Goal: Transaction & Acquisition: Purchase product/service

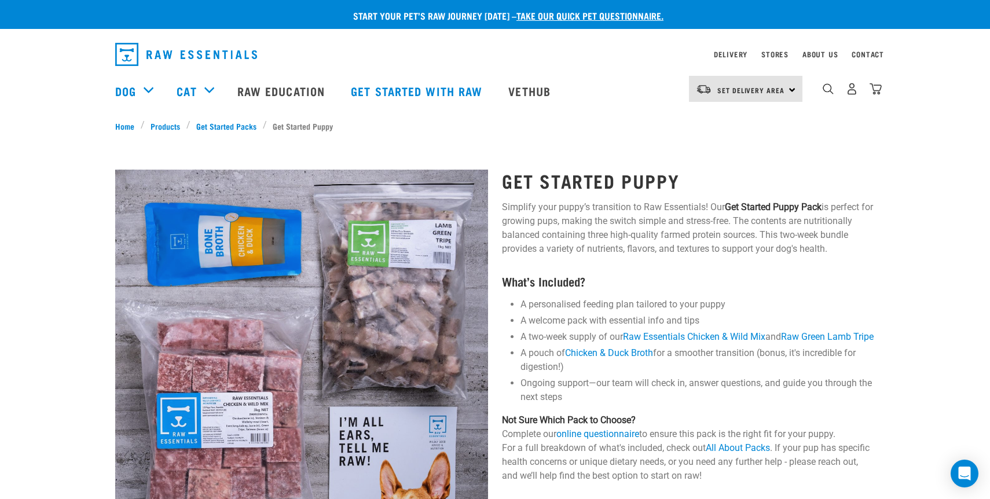
click at [590, 177] on h1 "Get Started Puppy" at bounding box center [688, 180] width 373 height 21
click at [581, 230] on p "Simplify your puppy’s transition to Raw Essentials! Our Get Started Puppy Pack …" at bounding box center [688, 228] width 373 height 56
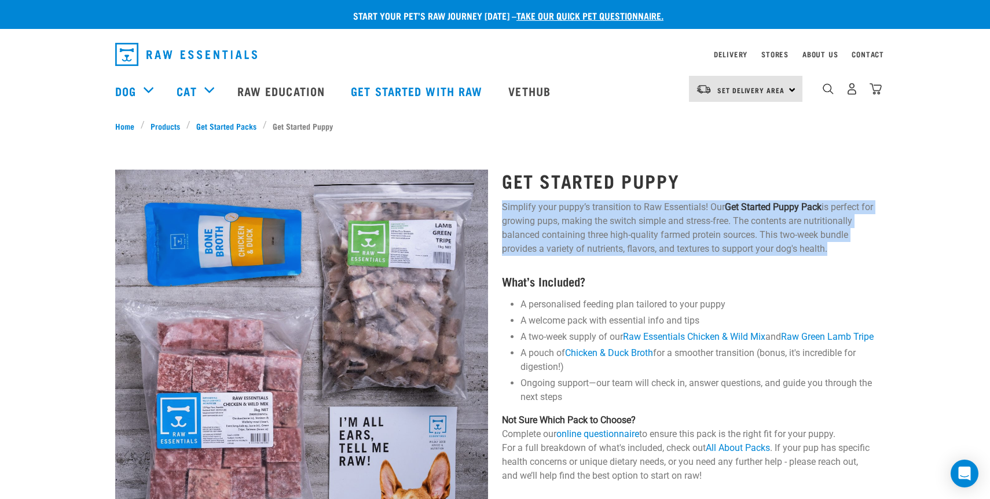
click at [581, 230] on p "Simplify your puppy’s transition to Raw Essentials! Our Get Started Puppy Pack …" at bounding box center [688, 228] width 373 height 56
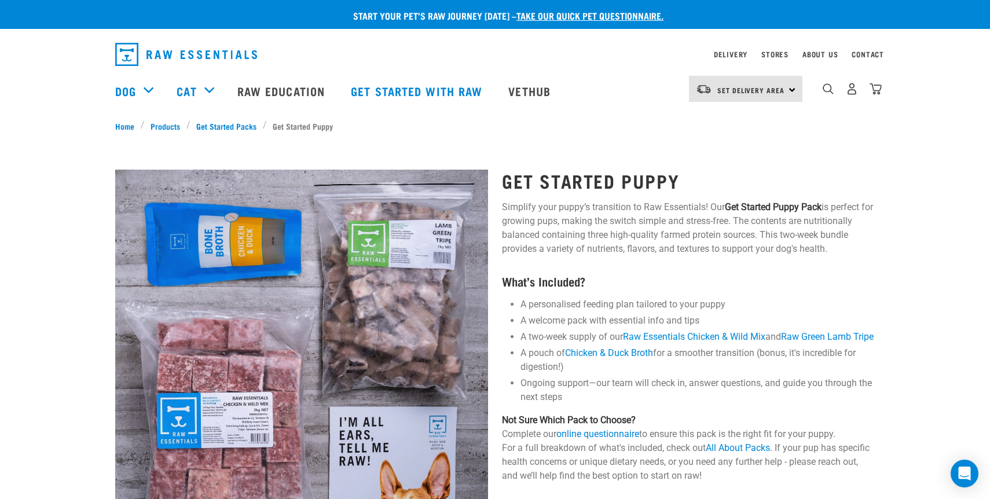
click at [644, 260] on div "Get Started Puppy Simplify your puppy’s transition to Raw Essentials! Our Get S…" at bounding box center [688, 462] width 387 height 617
click at [562, 281] on strong "What’s Included?" at bounding box center [543, 281] width 83 height 6
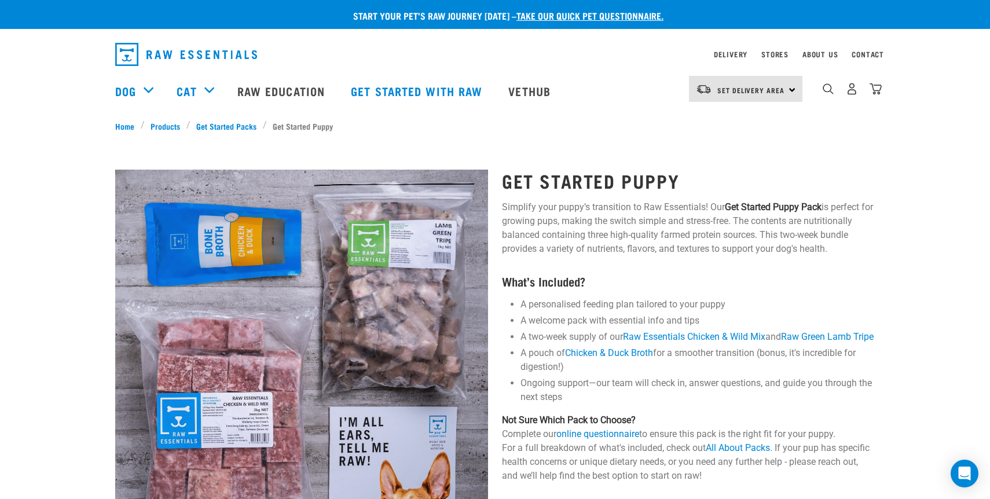
click at [564, 306] on li "A personalised feeding plan tailored to your puppy" at bounding box center [697, 305] width 354 height 14
click at [585, 279] on strong "What’s Included?" at bounding box center [543, 281] width 83 height 6
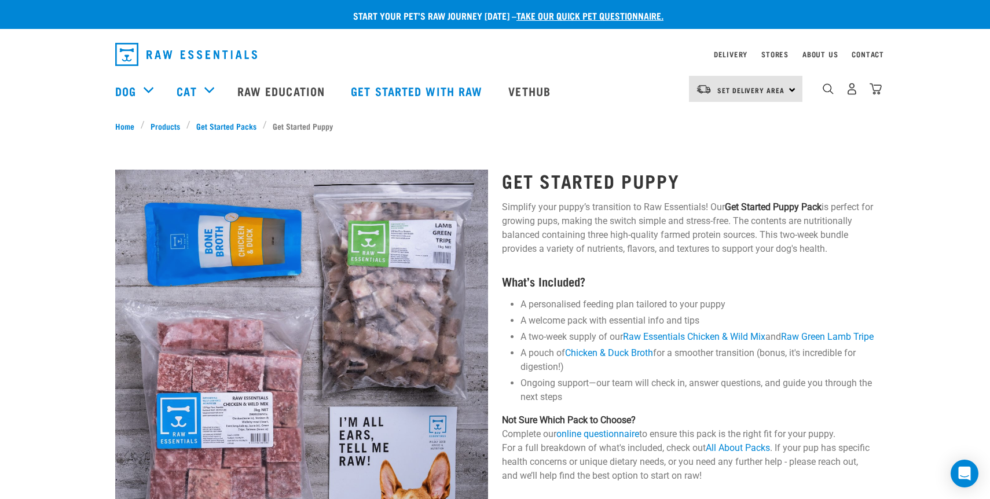
click at [182, 56] on img "dropdown navigation" at bounding box center [186, 54] width 142 height 23
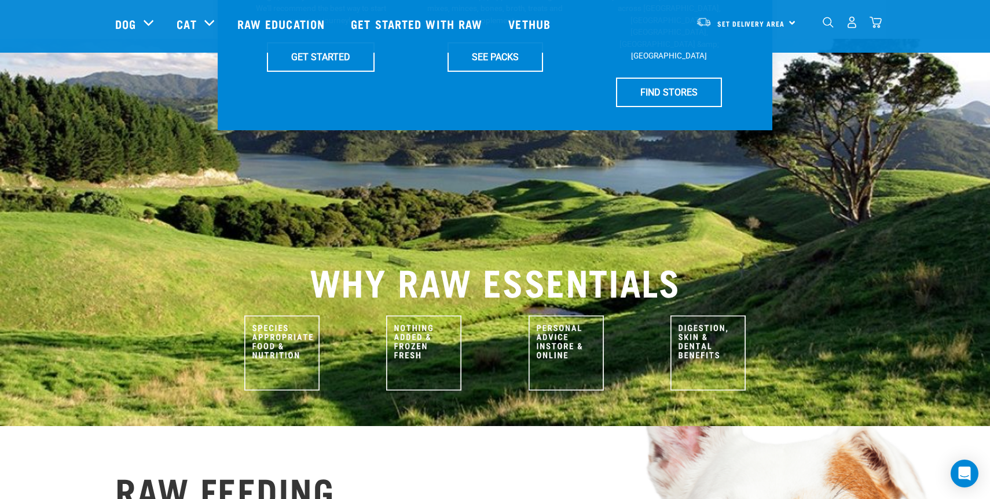
scroll to position [373, 0]
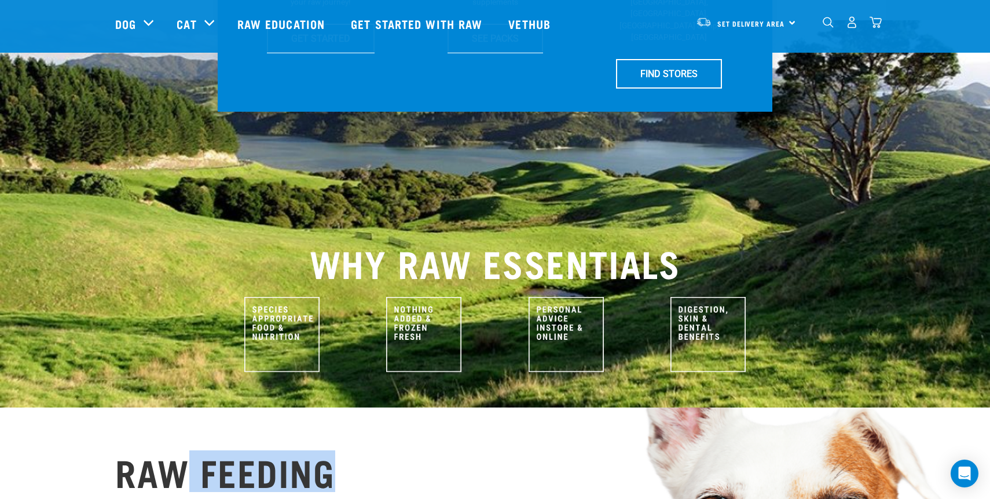
drag, startPoint x: 354, startPoint y: 449, endPoint x: 169, endPoint y: 432, distance: 186.0
click at [169, 450] on h2 "RAW FEEDING EDUCATION" at bounding box center [225, 491] width 220 height 83
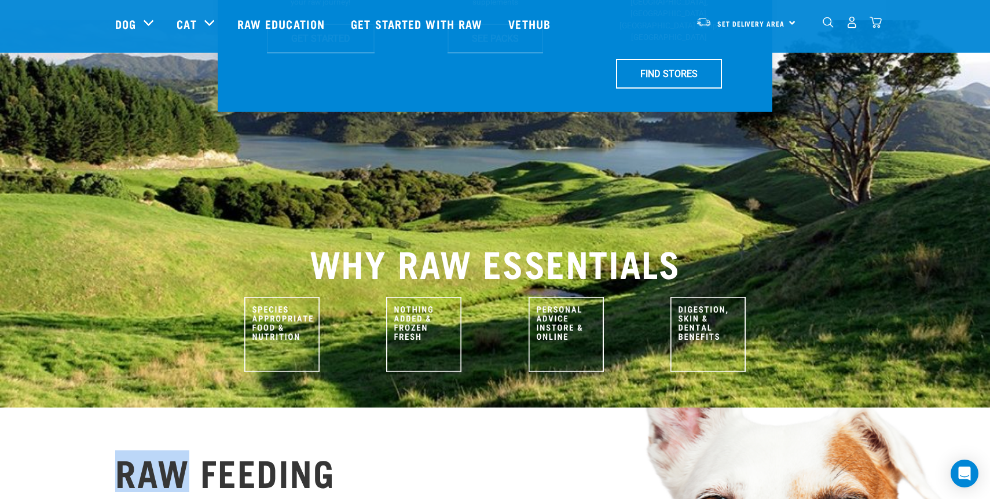
click at [169, 450] on h2 "RAW FEEDING EDUCATION" at bounding box center [225, 491] width 220 height 83
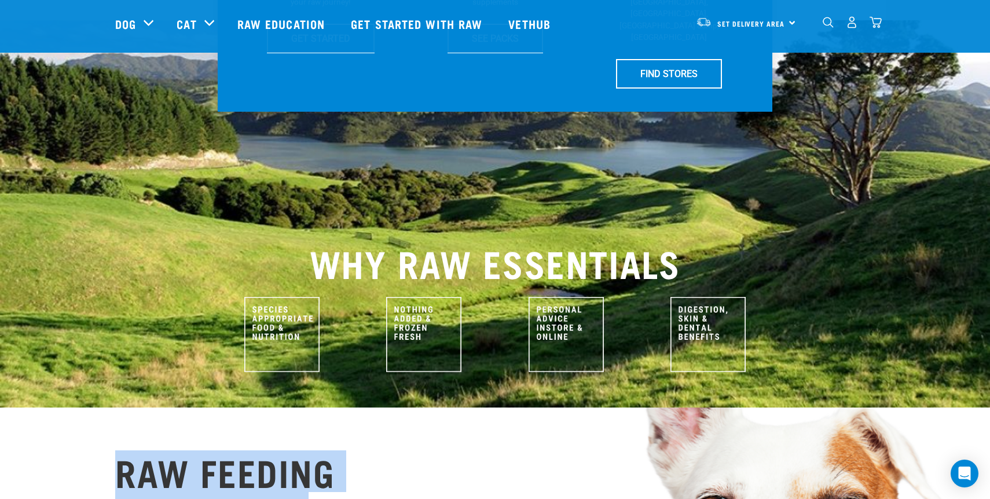
click at [169, 450] on h2 "RAW FEEDING EDUCATION" at bounding box center [225, 491] width 220 height 83
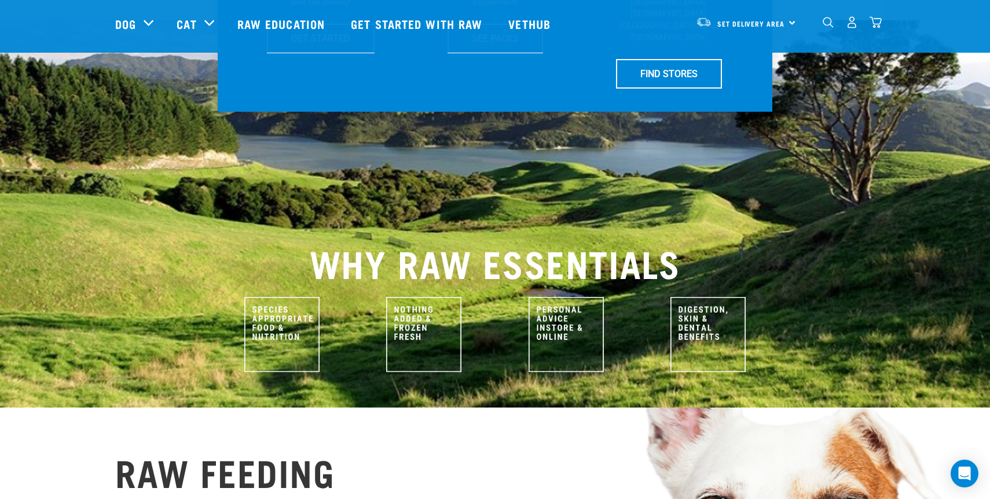
click at [179, 453] on h2 "RAW FEEDING EDUCATION" at bounding box center [225, 491] width 220 height 83
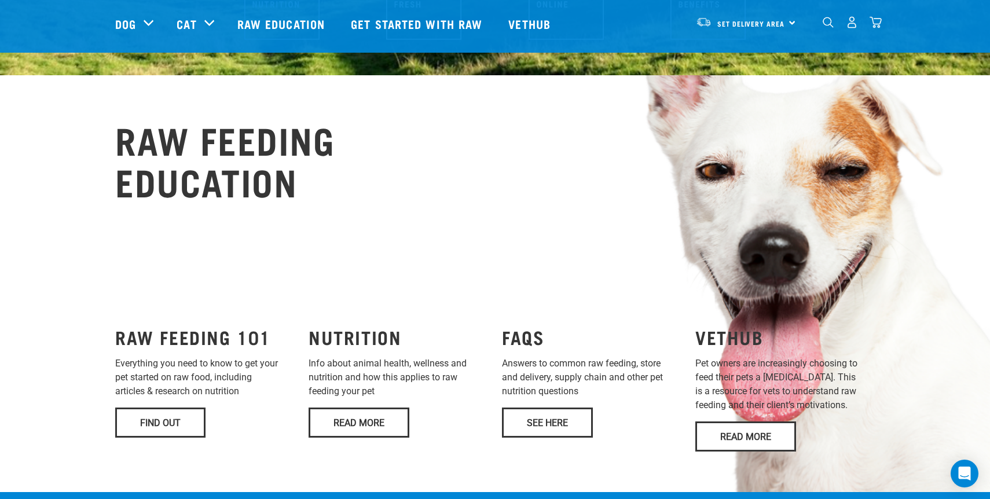
scroll to position [706, 0]
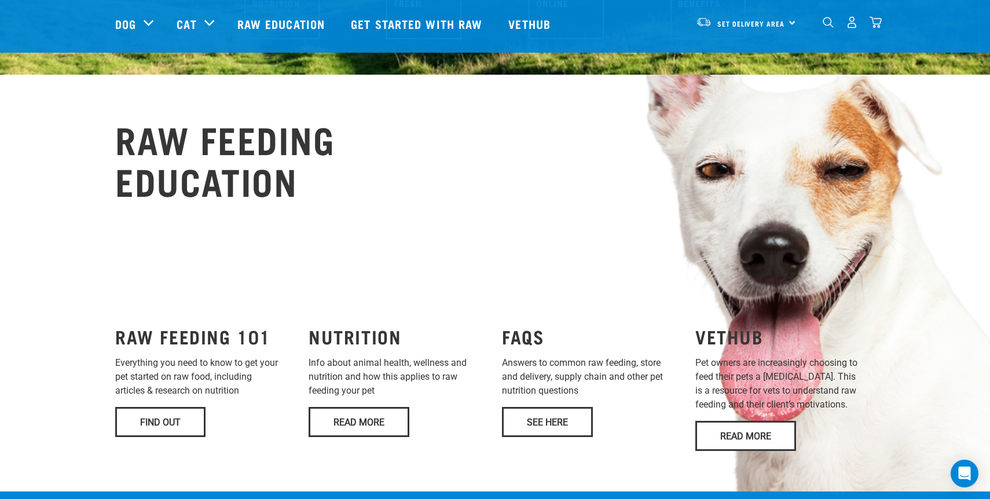
click at [512, 326] on h3 "FAQS" at bounding box center [591, 336] width 179 height 21
click at [361, 326] on h3 "NUTRITION" at bounding box center [398, 336] width 179 height 21
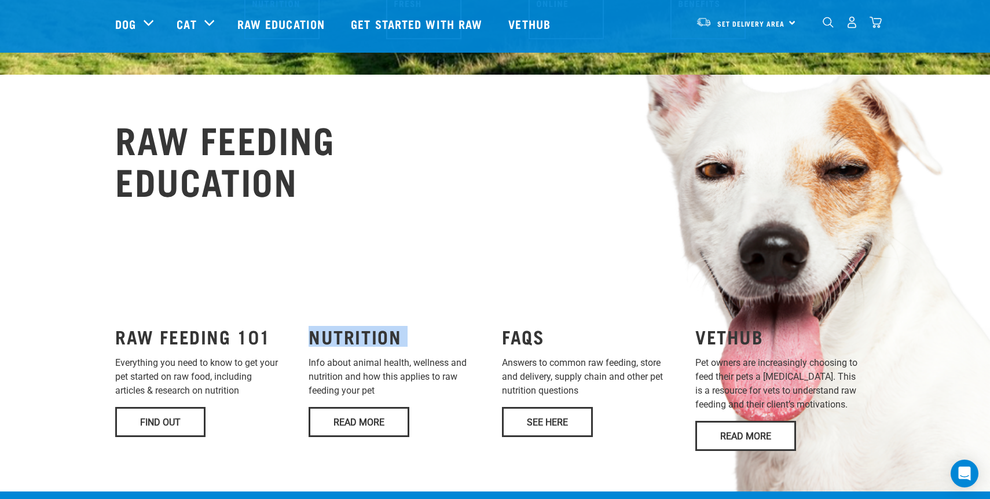
click at [361, 326] on h3 "NUTRITION" at bounding box center [398, 336] width 179 height 21
click at [339, 451] on div "RAW FEEDING EDUCATION RAW FEEDING 101 Everything you need to know to get your p…" at bounding box center [495, 283] width 990 height 417
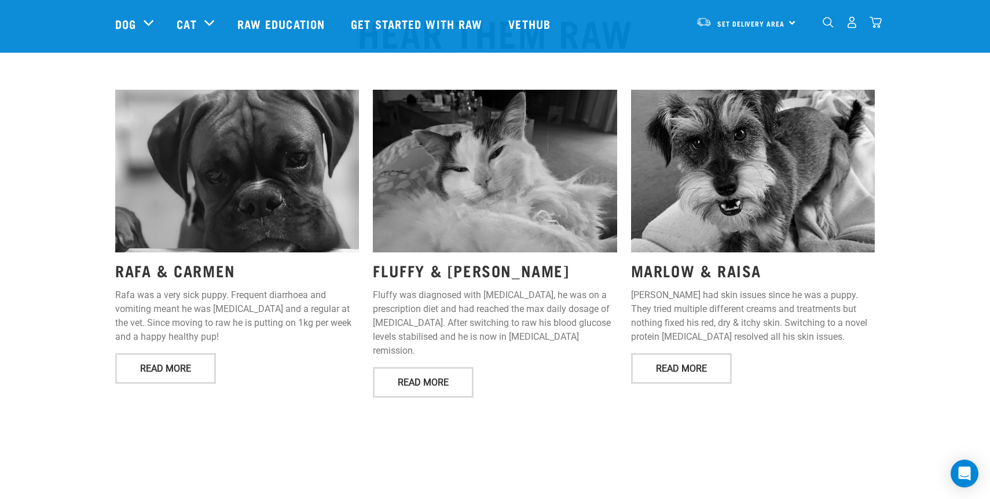
scroll to position [1439, 0]
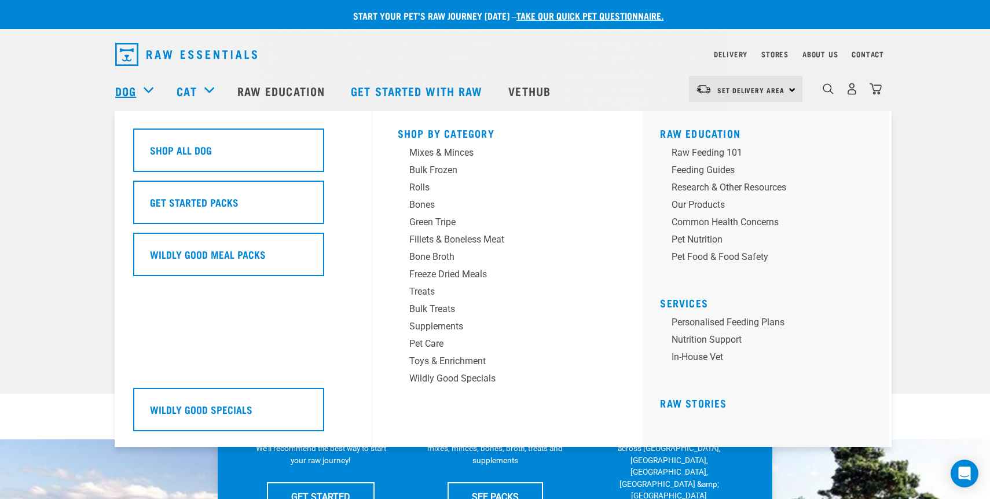
click at [119, 98] on link "Dog" at bounding box center [125, 90] width 21 height 17
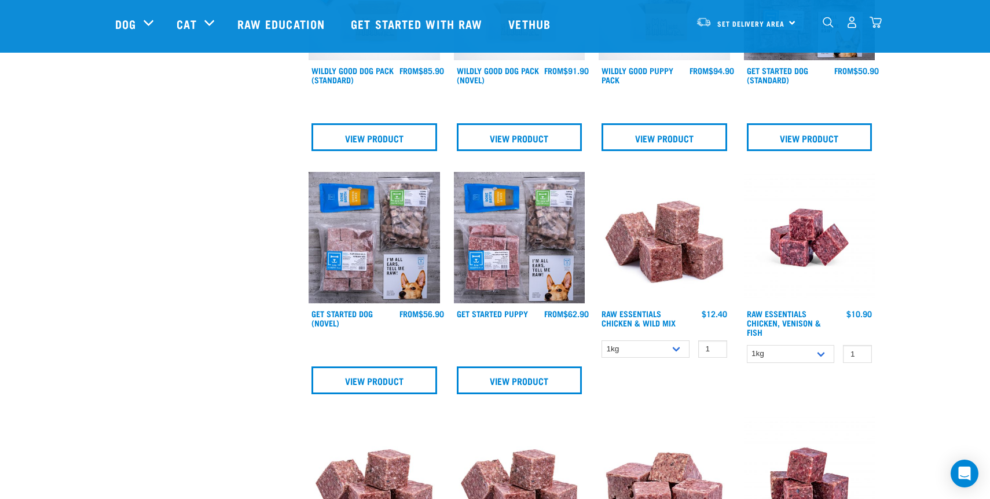
scroll to position [453, 0]
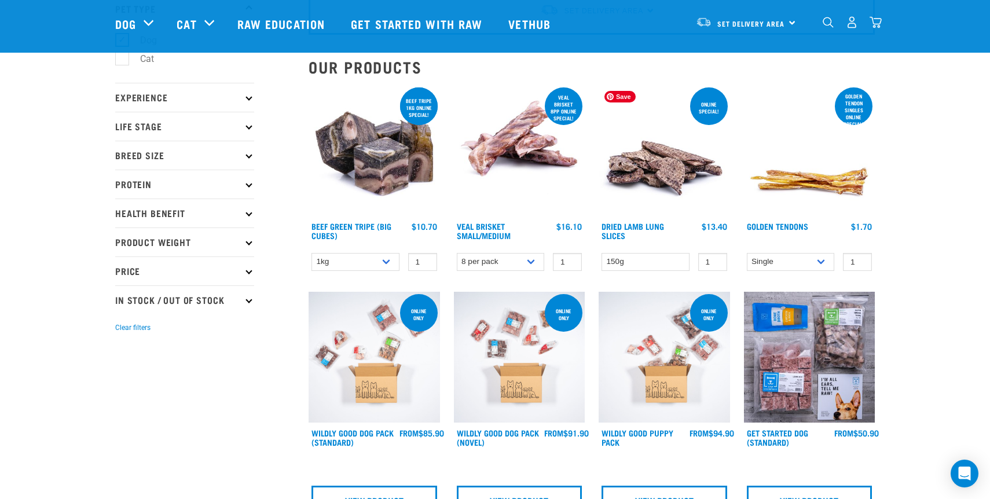
scroll to position [0, 0]
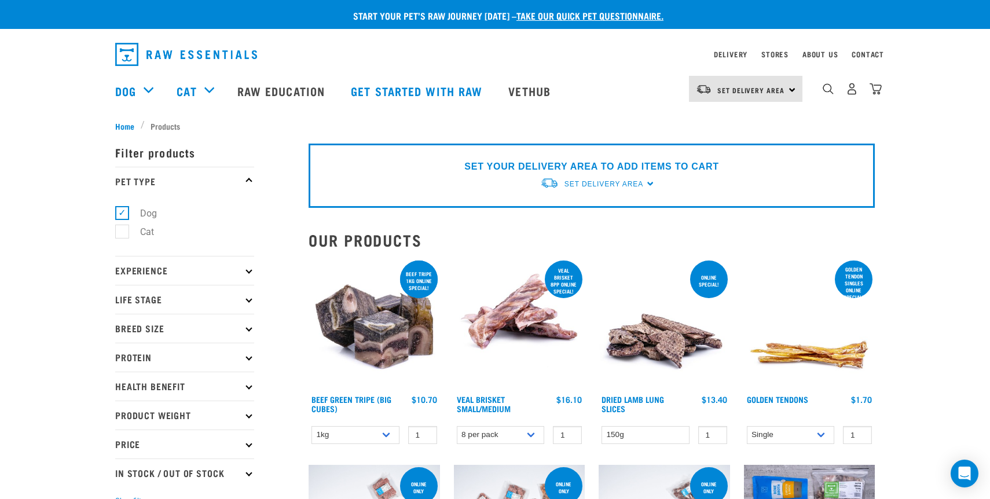
click at [221, 277] on p "Experience" at bounding box center [184, 270] width 139 height 29
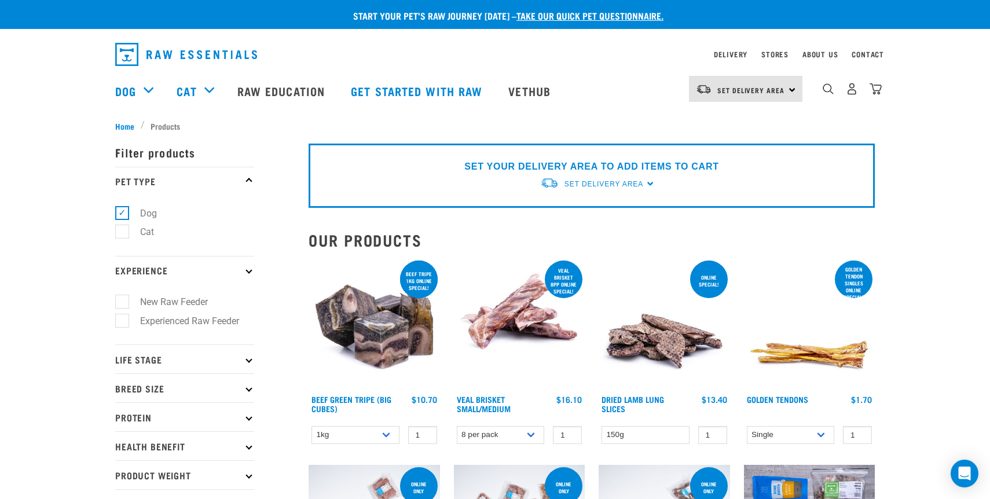
click at [221, 277] on p "Experience" at bounding box center [184, 270] width 139 height 29
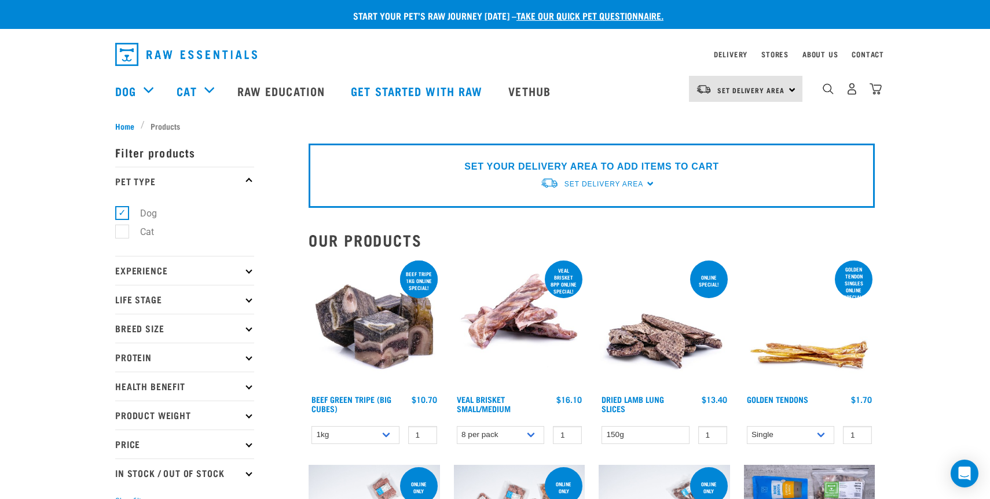
click at [214, 274] on p "Experience" at bounding box center [184, 270] width 139 height 29
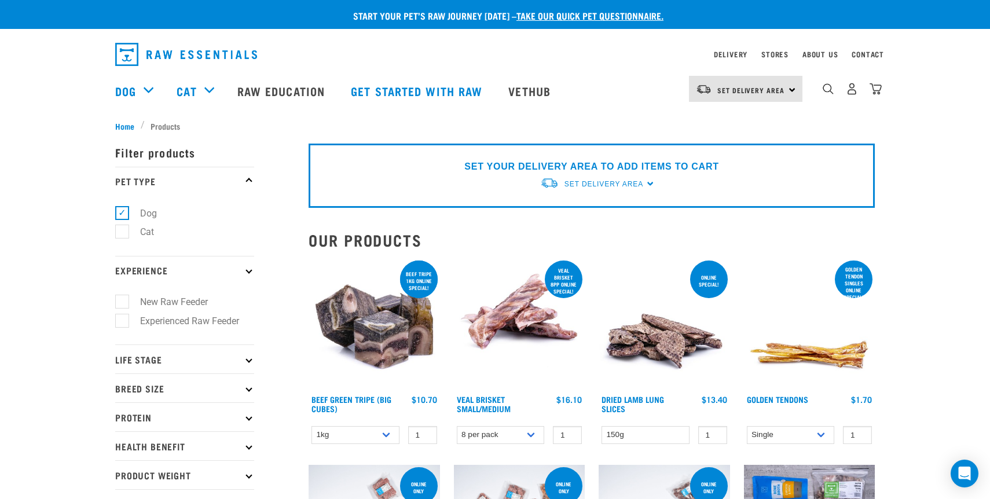
click at [124, 299] on label "New Raw Feeder" at bounding box center [167, 302] width 91 height 14
click at [123, 299] on input "New Raw Feeder" at bounding box center [119, 300] width 8 height 8
checkbox input "true"
click at [174, 355] on p "Life Stage" at bounding box center [184, 358] width 139 height 29
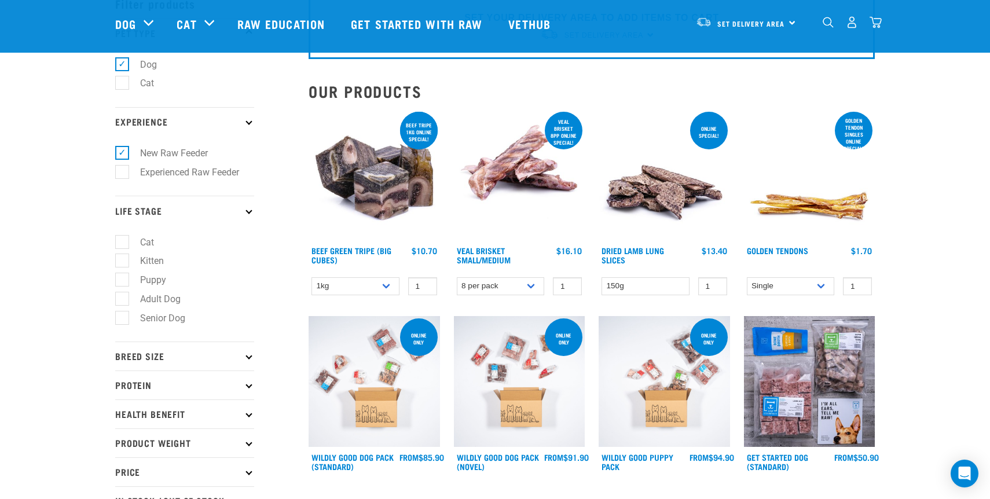
click at [122, 287] on label "Puppy" at bounding box center [146, 280] width 49 height 14
click at [119, 282] on input "Puppy" at bounding box center [119, 278] width 8 height 8
checkbox input "true"
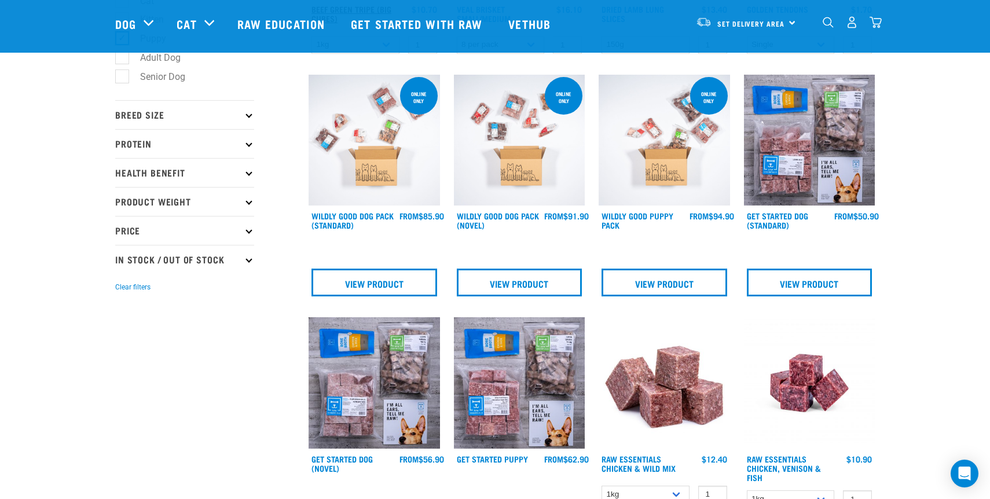
scroll to position [307, 0]
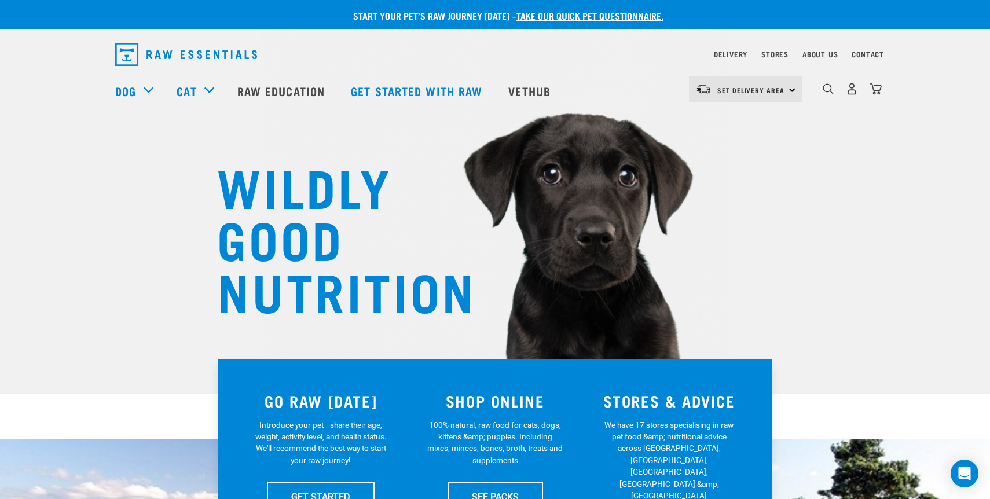
click at [205, 45] on img "dropdown navigation" at bounding box center [186, 54] width 142 height 23
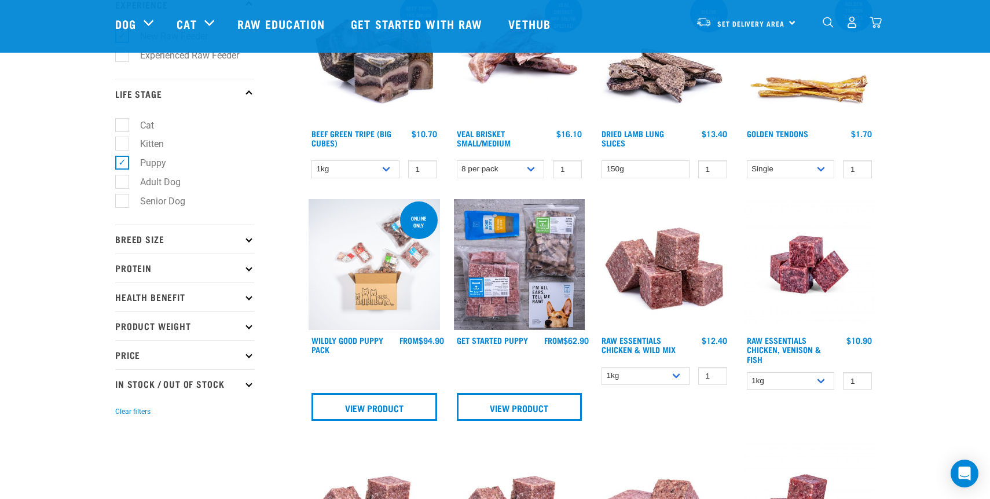
scroll to position [186, 0]
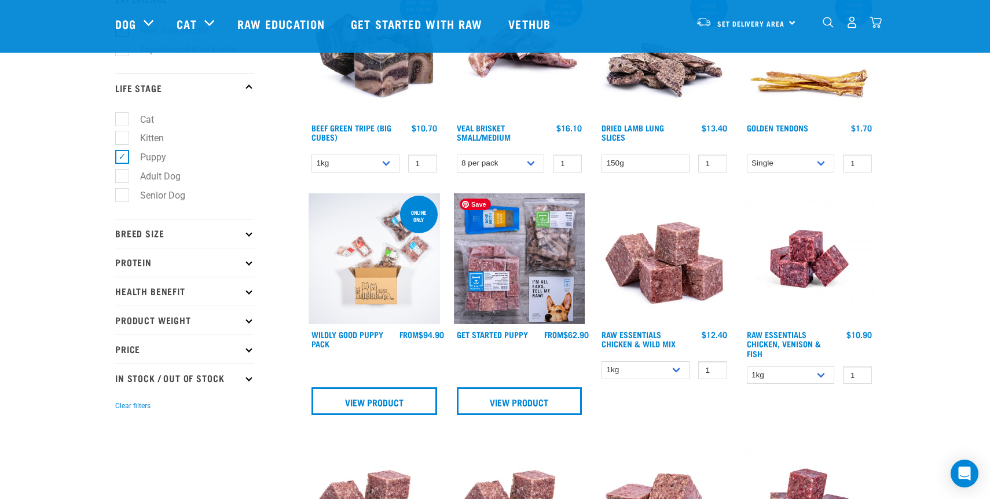
click at [546, 276] on img at bounding box center [519, 258] width 131 height 131
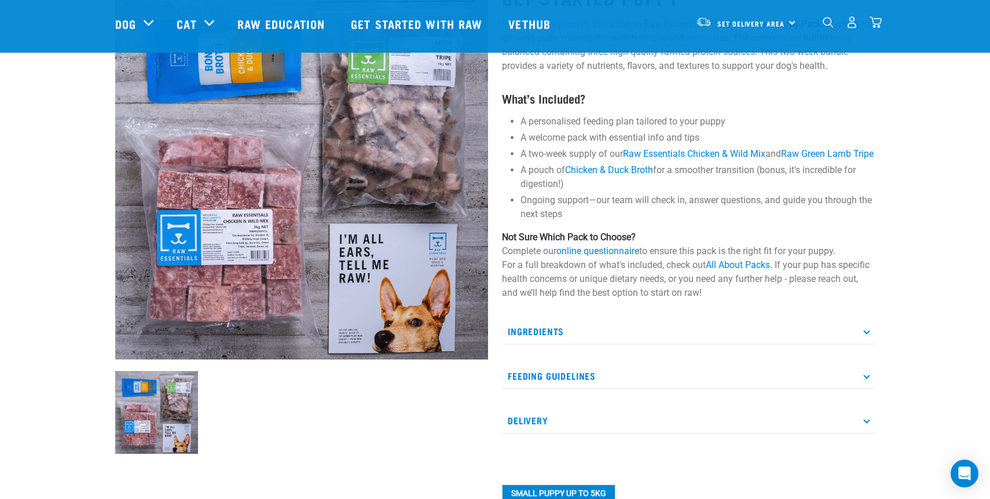
scroll to position [95, 0]
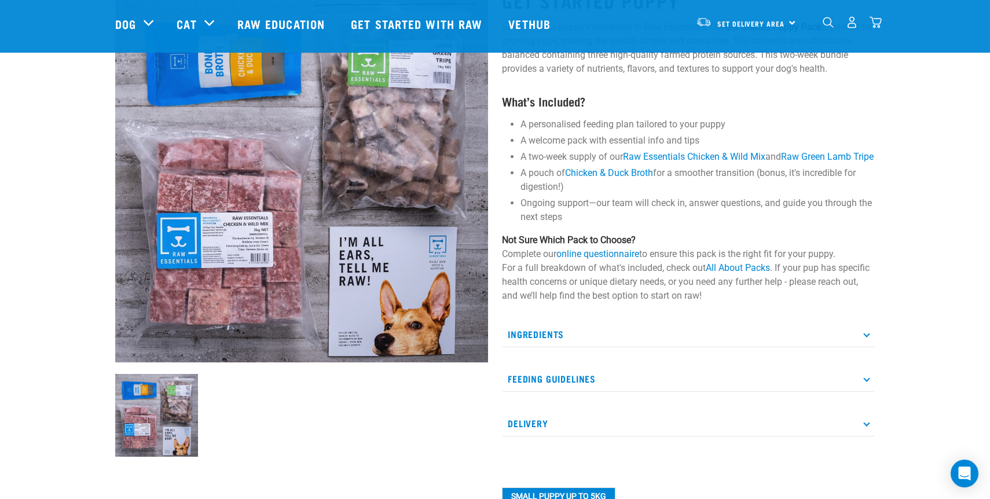
click at [687, 303] on p "Not Sure Which Pack to Choose? Complete our online questionnaire to ensure this…" at bounding box center [688, 267] width 373 height 69
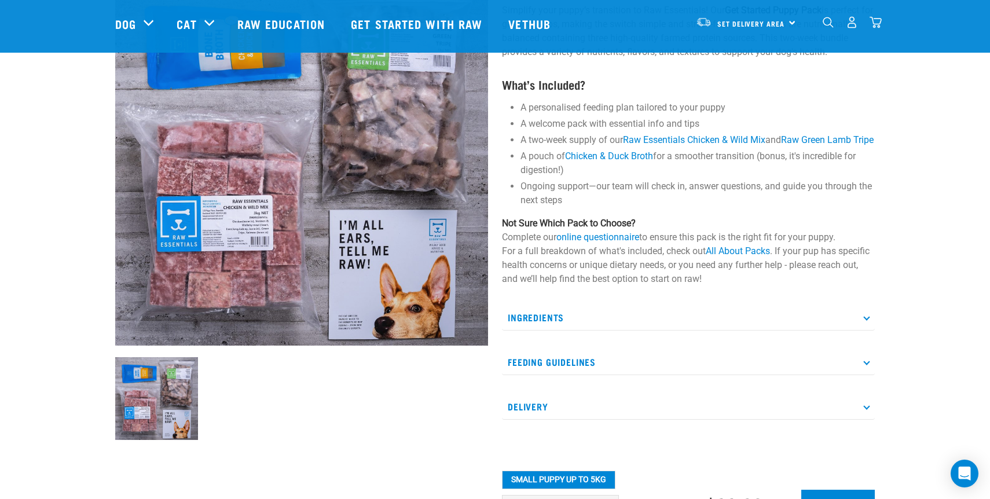
scroll to position [111, 0]
click at [688, 331] on p "Ingredients" at bounding box center [688, 318] width 373 height 26
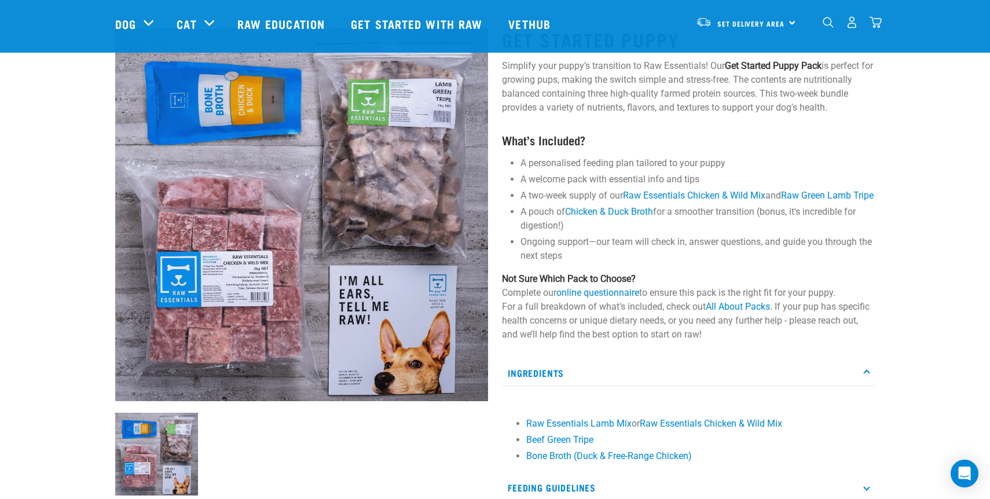
scroll to position [56, 0]
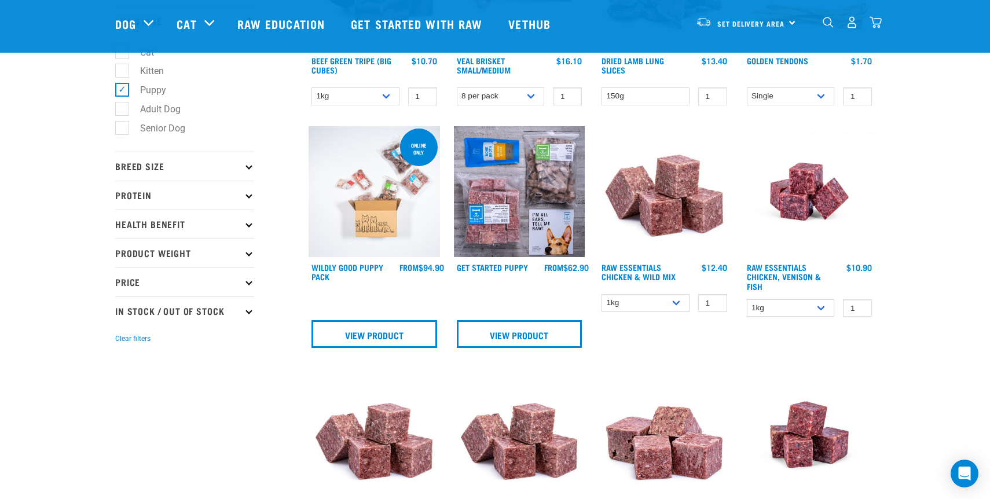
scroll to position [247, 0]
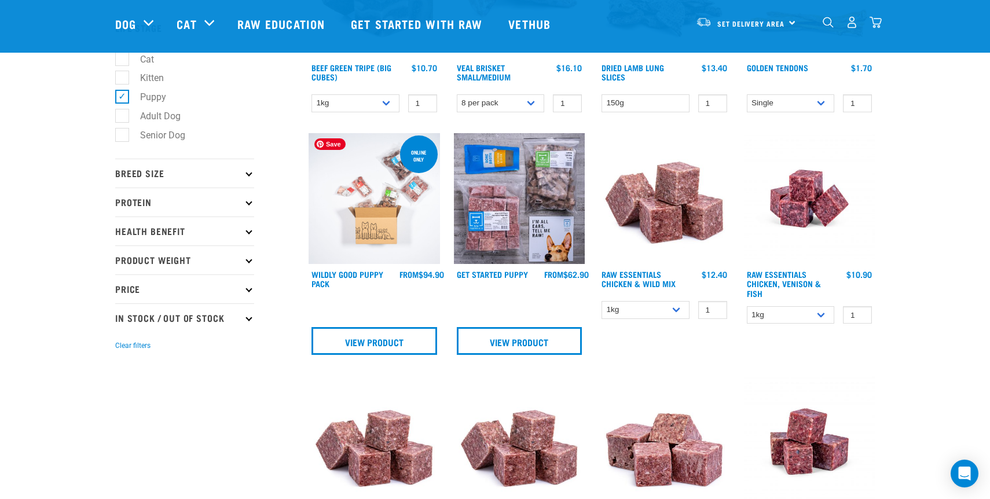
click at [372, 191] on img at bounding box center [374, 198] width 131 height 131
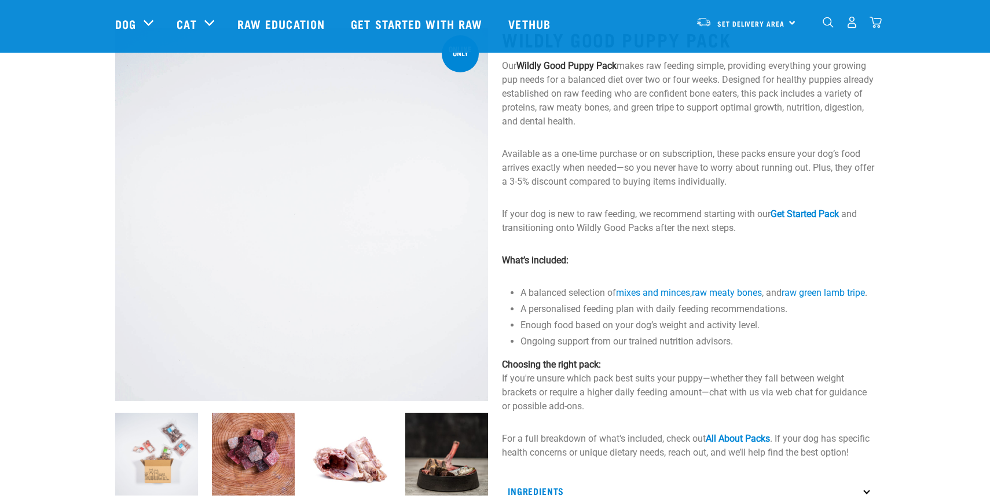
scroll to position [60, 0]
